Goal: Transaction & Acquisition: Subscribe to service/newsletter

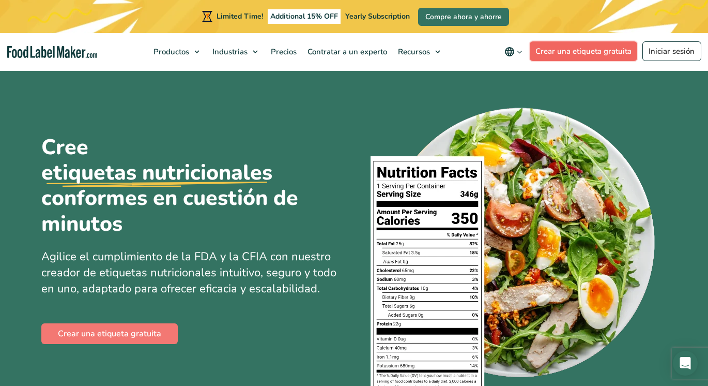
click at [608, 53] on link "Crear una etiqueta gratuita" at bounding box center [584, 51] width 108 height 20
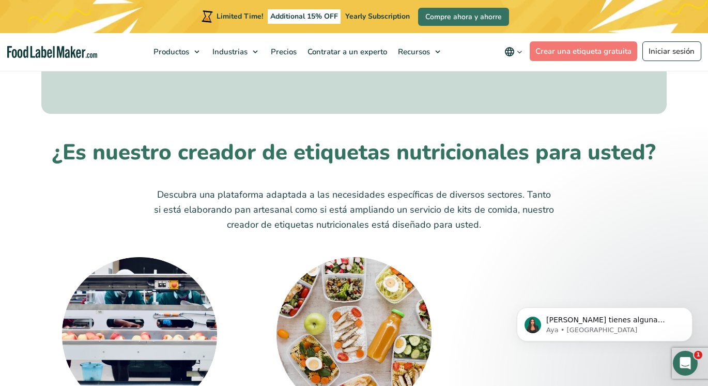
scroll to position [3050, 0]
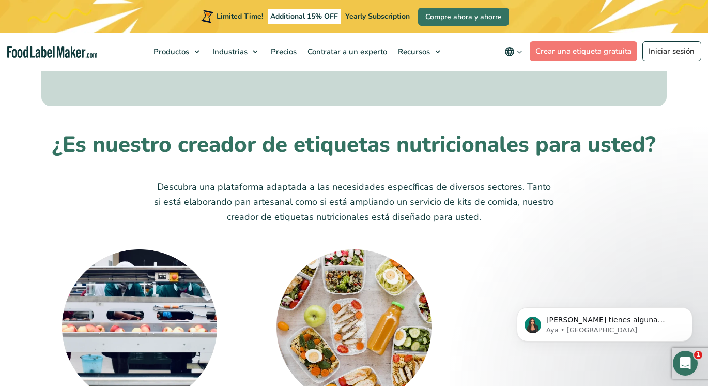
click at [304, 65] on div "Ver nuestros planes de precios" at bounding box center [354, 52] width 592 height 25
click at [307, 63] on link "Ver nuestros planes de precios" at bounding box center [354, 52] width 149 height 21
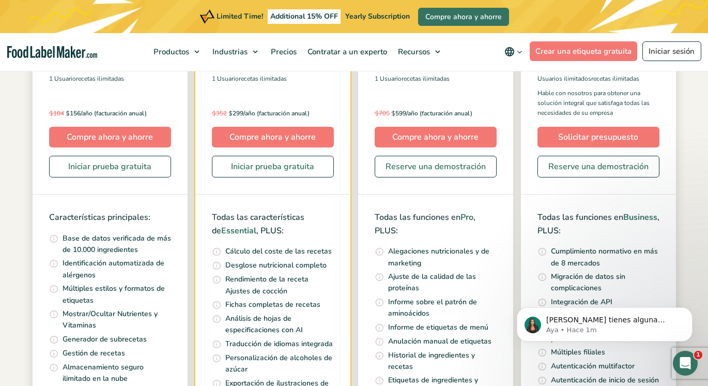
scroll to position [310, 0]
